Goal: Entertainment & Leisure: Consume media (video, audio)

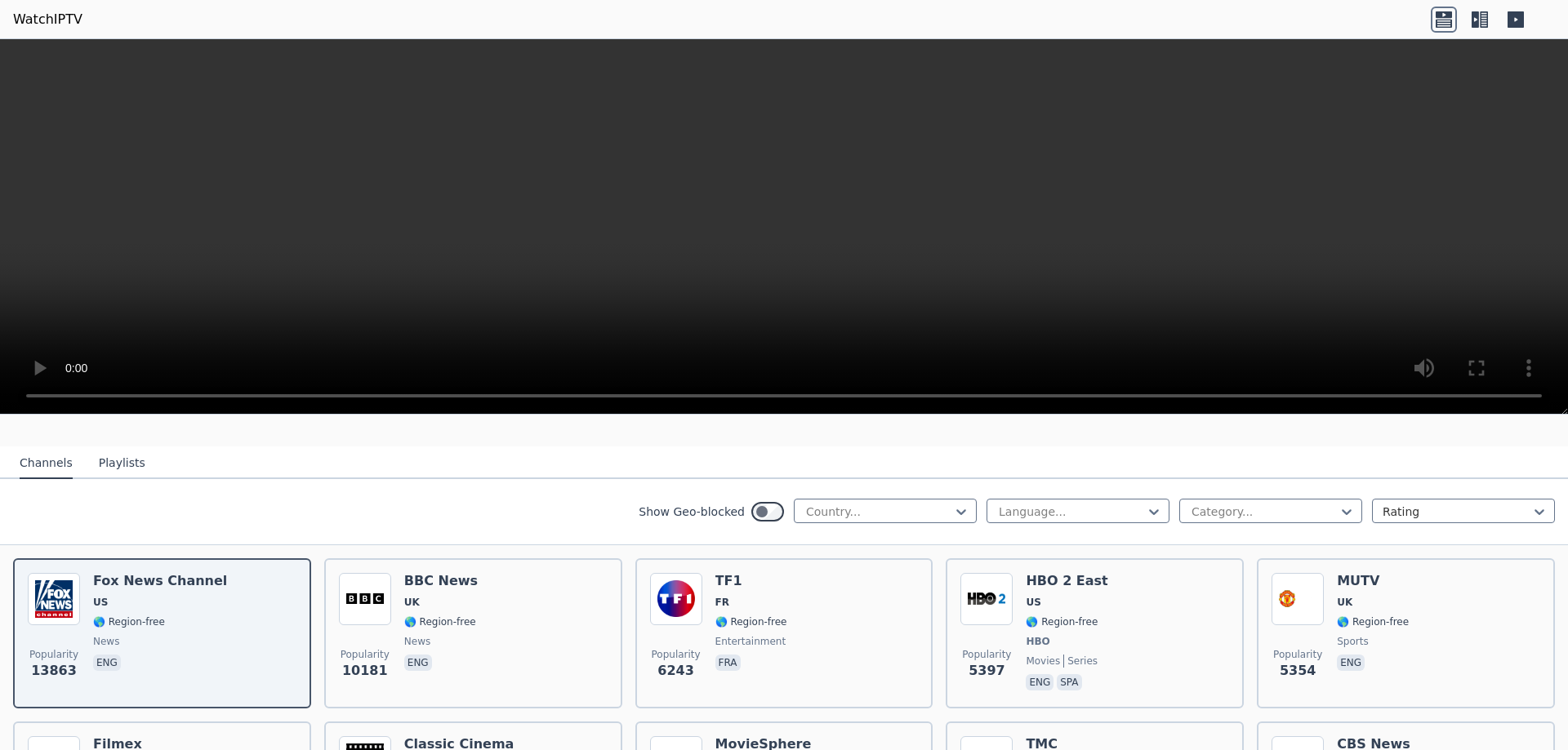
scroll to position [163, 0]
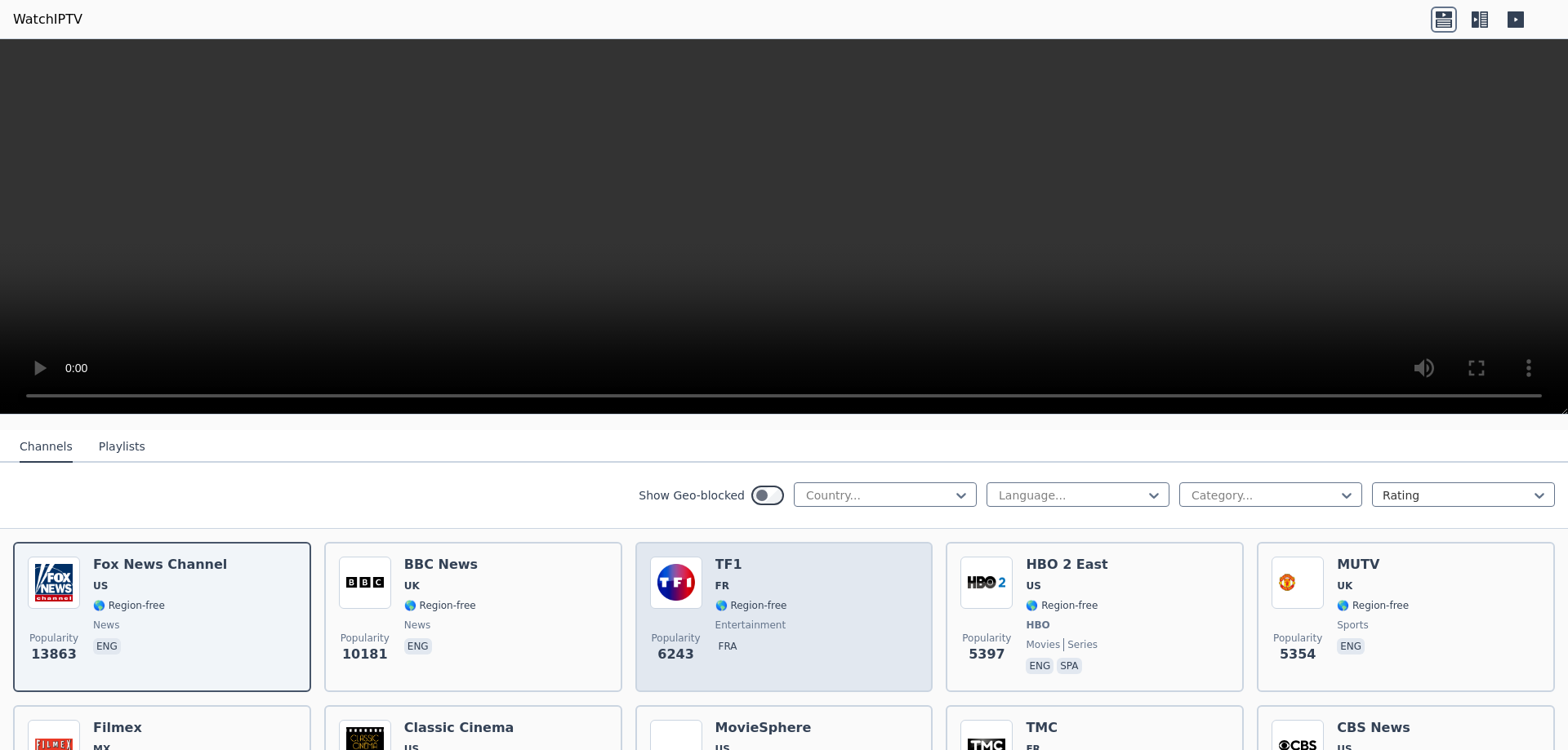
click at [817, 578] on div "Popularity 6243 TF1 FR 🌎 Region-free entertainment fra" at bounding box center [784, 617] width 269 height 121
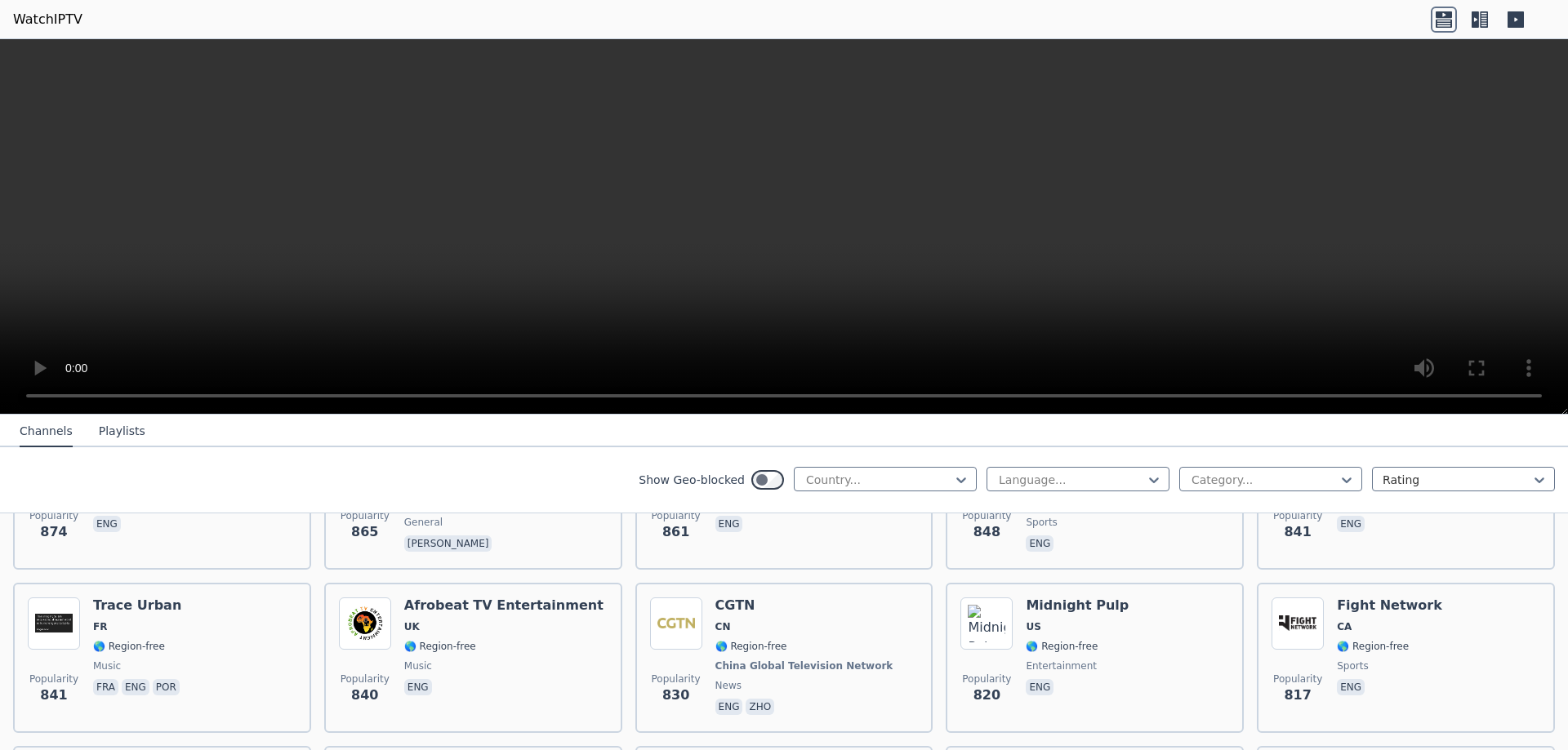
scroll to position [2613, 0]
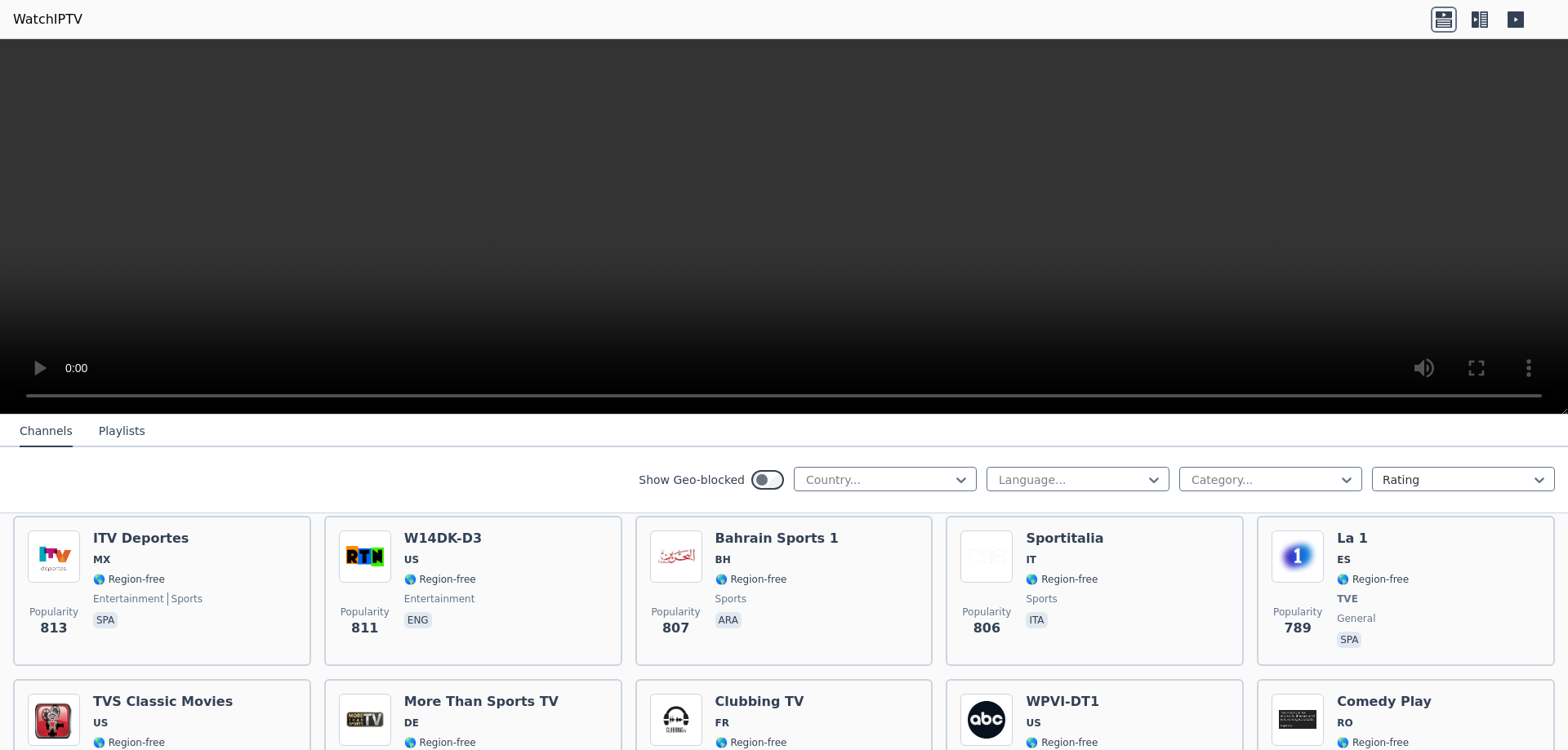
click at [116, 425] on button "Playlists" at bounding box center [122, 431] width 47 height 31
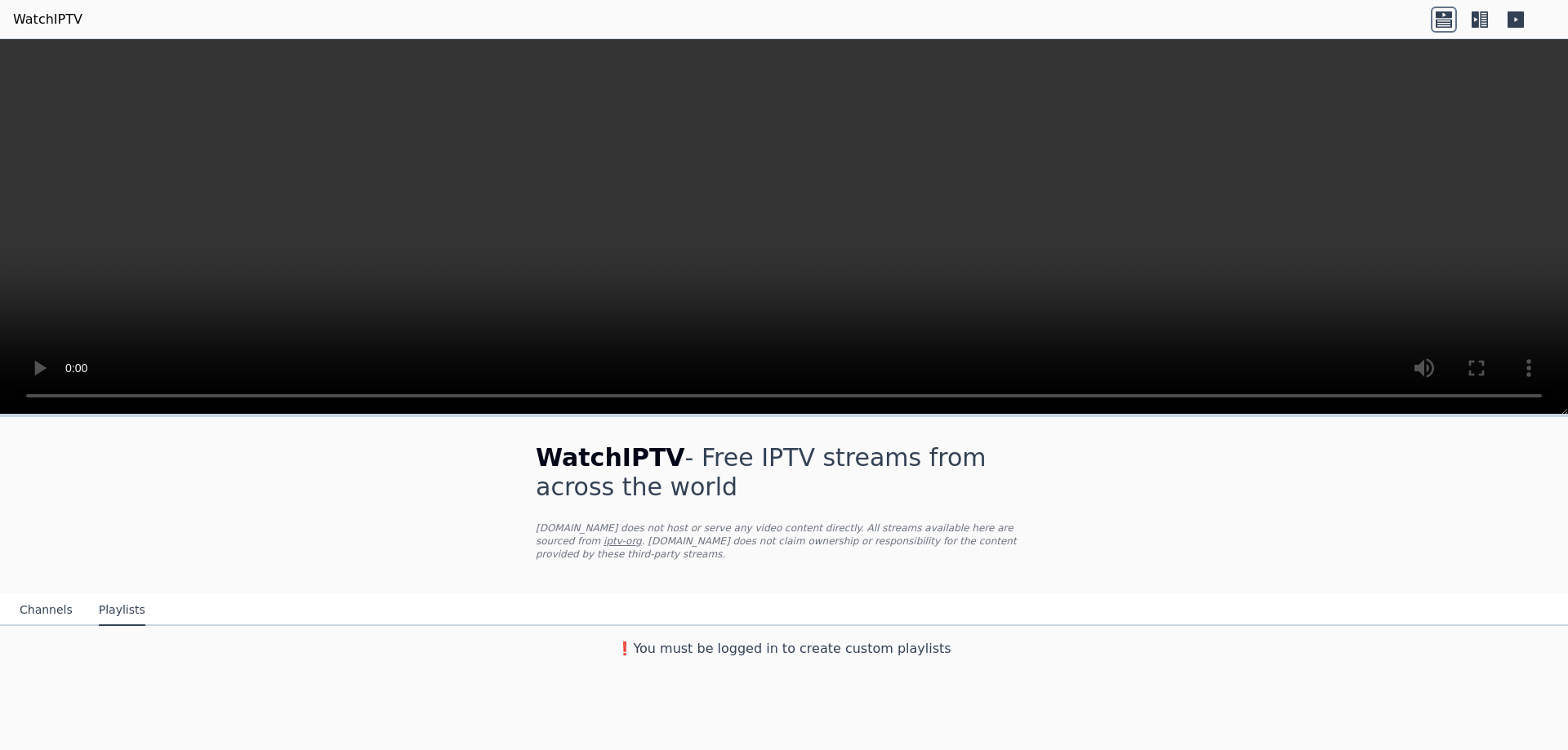
scroll to position [0, 0]
click at [781, 640] on h3 "❗️You must be logged in to create custom playlists" at bounding box center [784, 649] width 549 height 20
click at [631, 594] on nav "Channels Playlists" at bounding box center [784, 610] width 1568 height 32
click at [613, 597] on nav "Channels Playlists" at bounding box center [784, 610] width 1568 height 32
click at [1520, 14] on icon at bounding box center [1515, 19] width 16 height 16
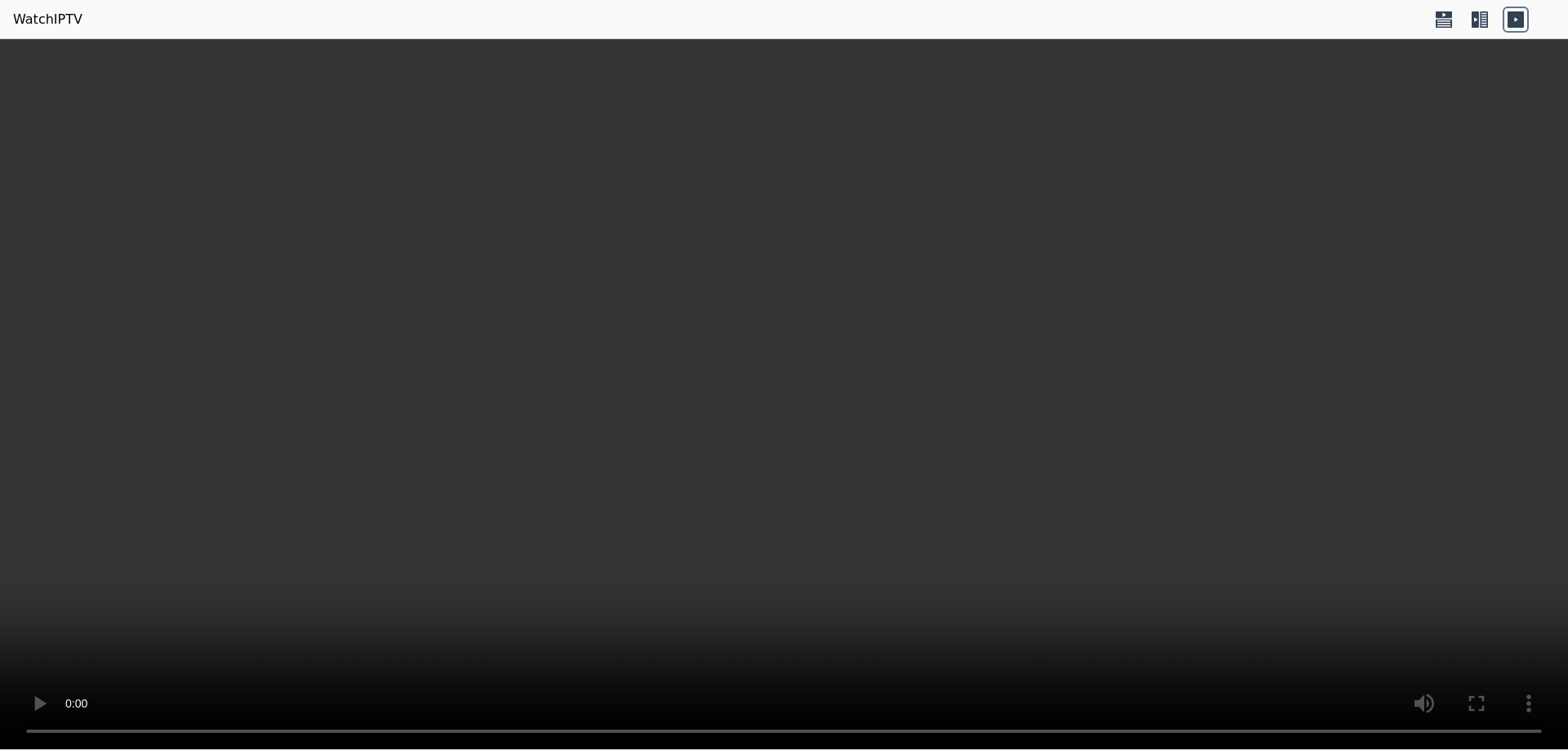
click at [1434, 26] on icon at bounding box center [1444, 20] width 26 height 26
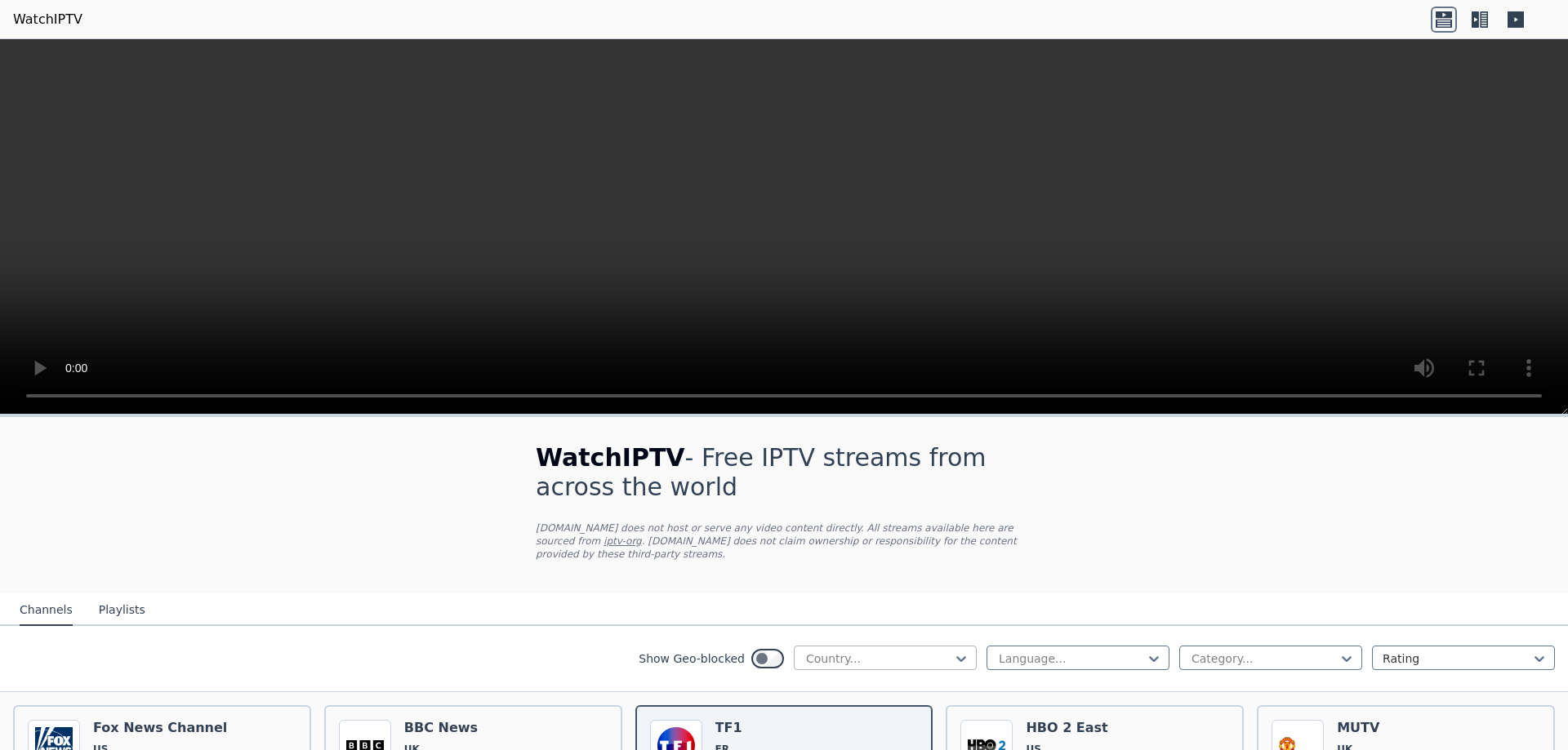
click at [867, 646] on div "Country..." at bounding box center [885, 657] width 183 height 25
click at [1074, 646] on div "Language..." at bounding box center [1078, 657] width 183 height 25
type input "**"
click at [1056, 680] on div "French" at bounding box center [1078, 695] width 183 height 30
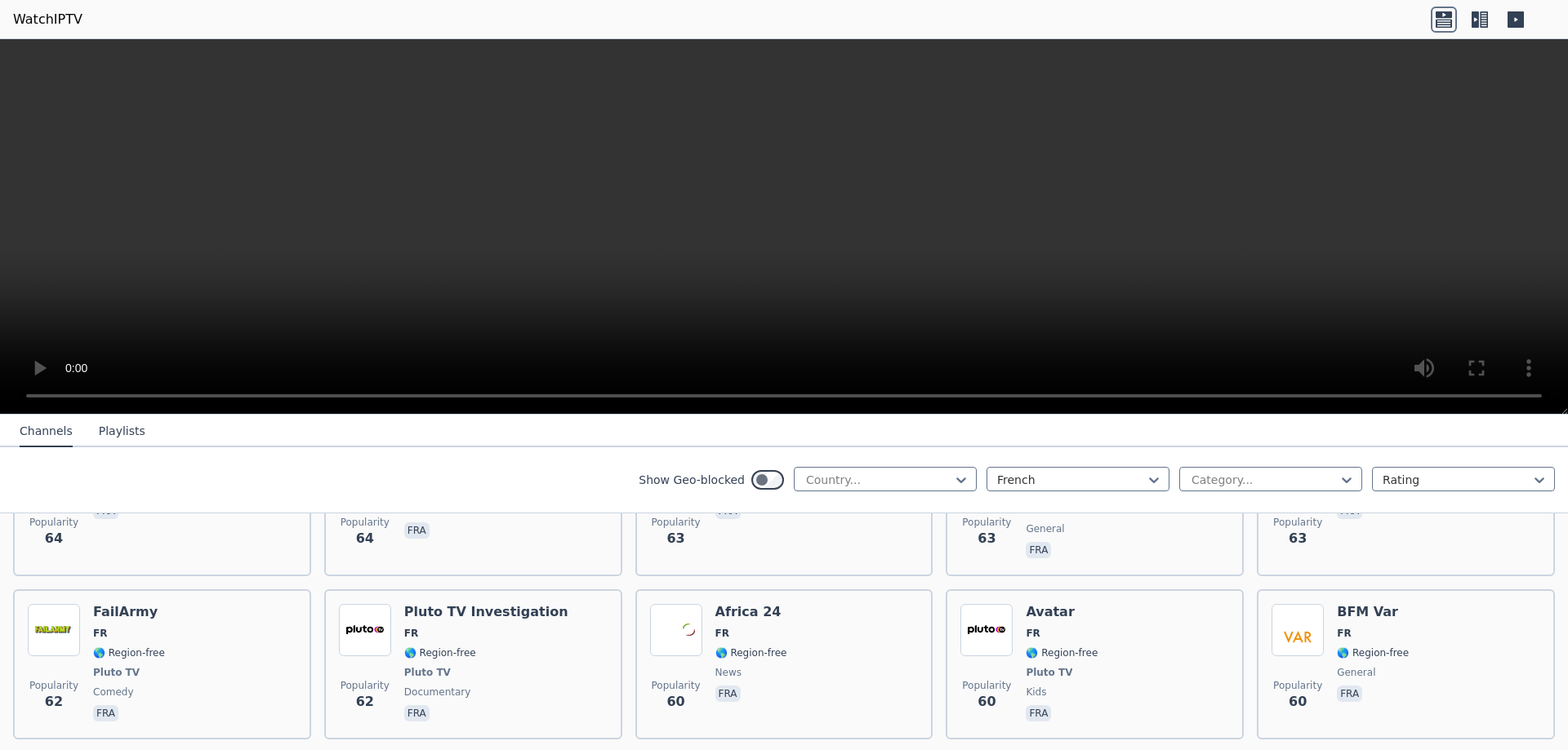
scroll to position [3918, 0]
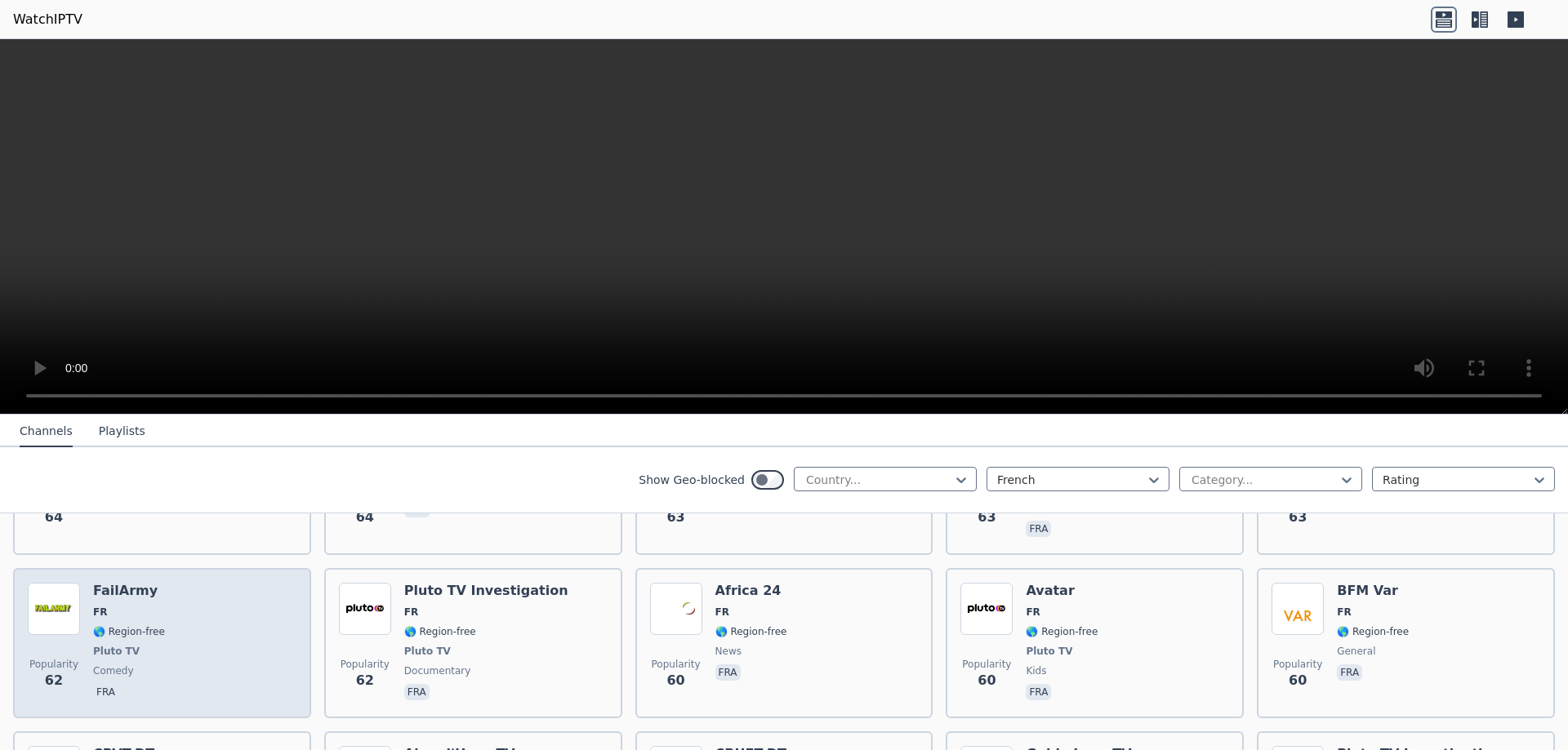
click at [167, 613] on div "Popularity 62 FailArmy FR 🌎 Region-free Pluto TV comedy fra" at bounding box center [162, 643] width 269 height 121
click at [68, 583] on img at bounding box center [54, 609] width 53 height 53
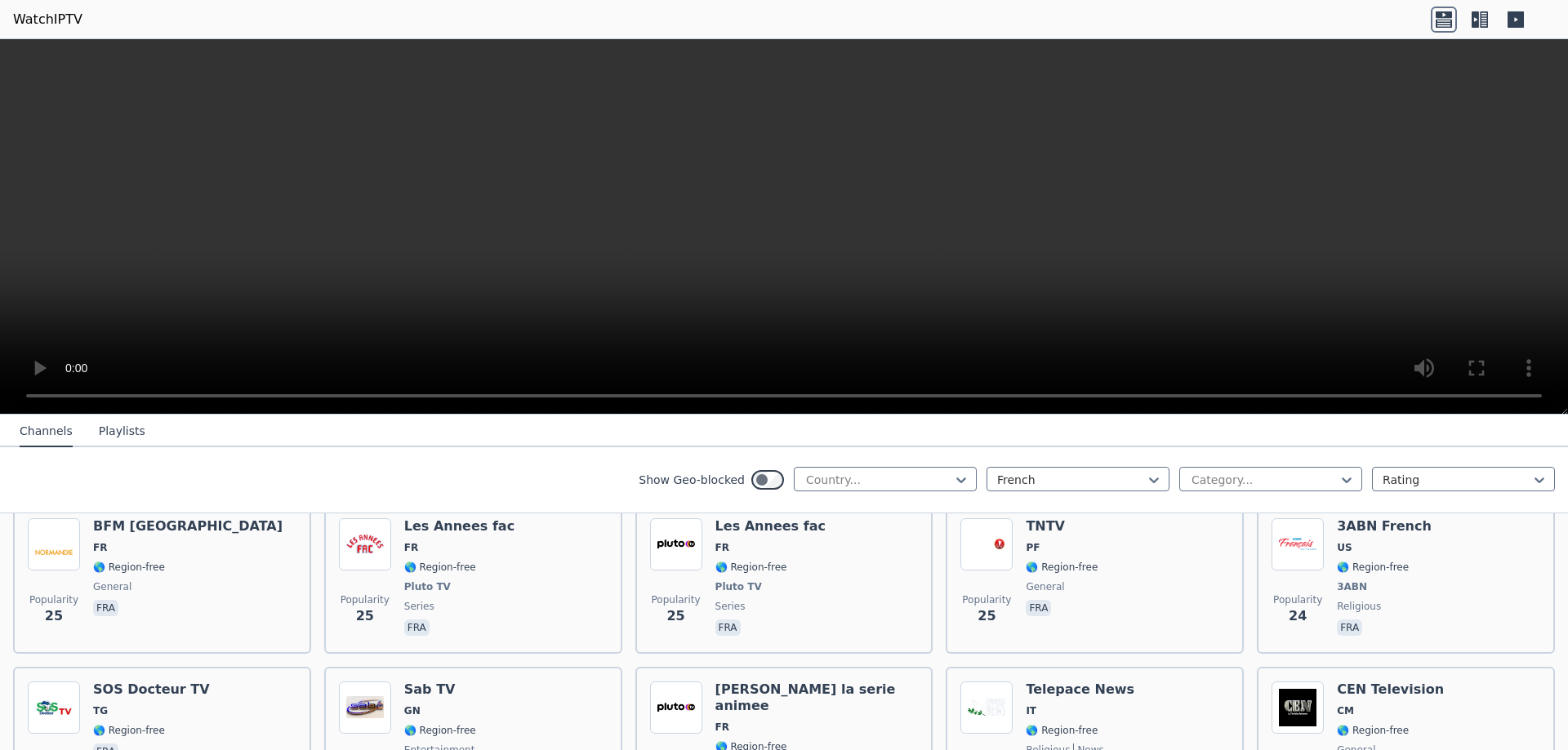
scroll to position [7429, 0]
